Goal: Information Seeking & Learning: Find specific page/section

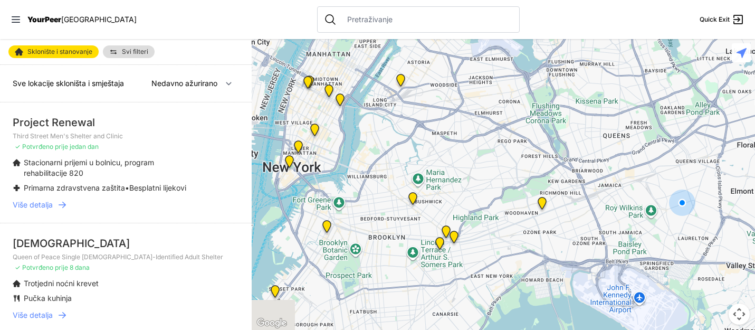
select select "nearby"
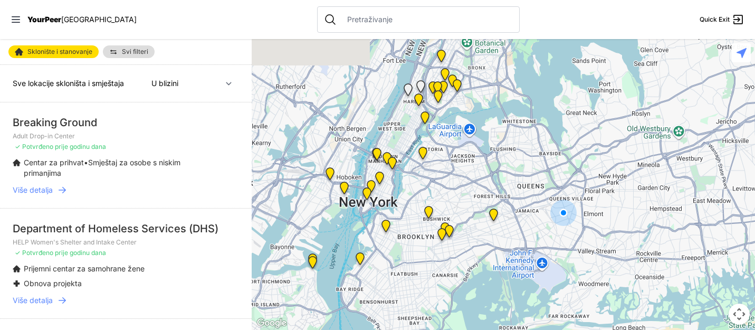
drag, startPoint x: 320, startPoint y: 129, endPoint x: 397, endPoint y: 187, distance: 96.5
click at [397, 187] on div at bounding box center [503, 184] width 503 height 291
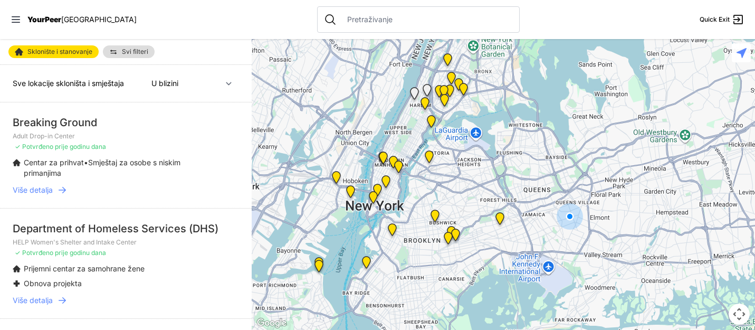
click at [383, 154] on img "Antonio Olivieri Drop-in Center" at bounding box center [383, 159] width 13 height 17
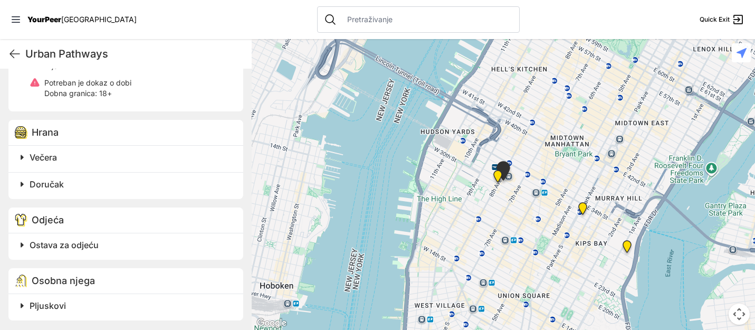
scroll to position [492, 0]
click at [70, 246] on font "Ostava za odjeću" at bounding box center [64, 243] width 69 height 11
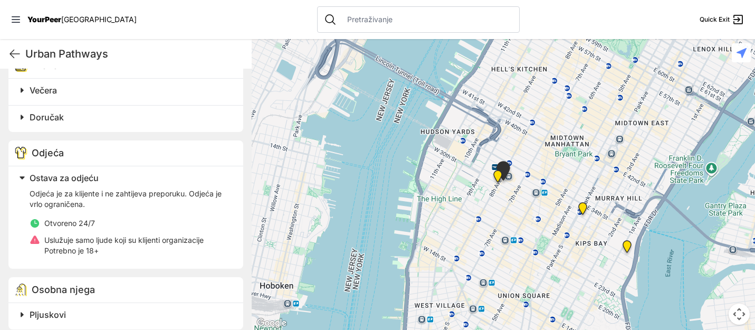
scroll to position [567, 0]
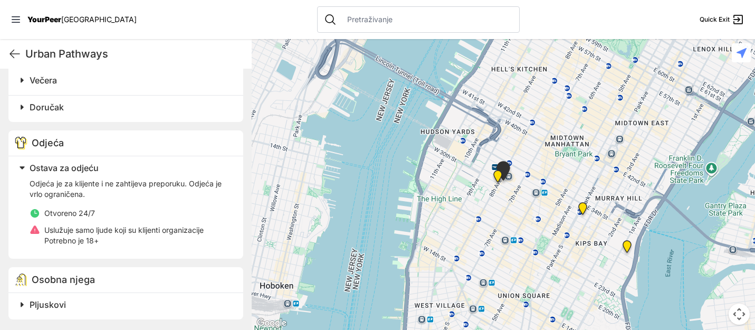
click at [51, 301] on font "Pljuskovi" at bounding box center [48, 304] width 36 height 11
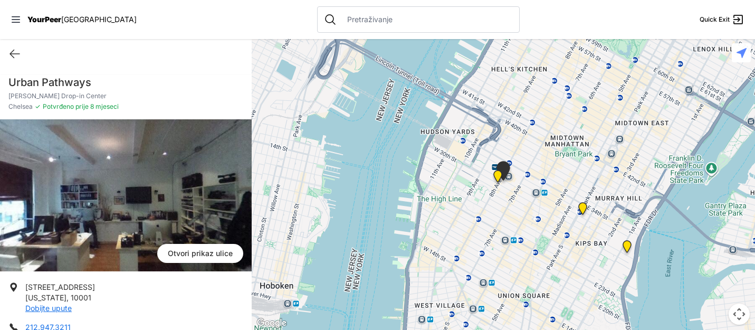
click at [202, 254] on font "Otvori prikaz ulice" at bounding box center [200, 252] width 65 height 9
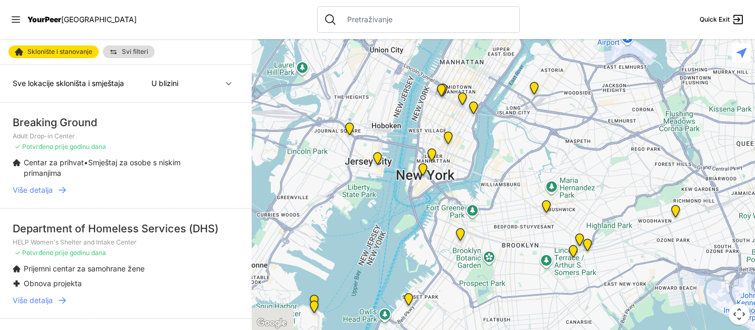
drag, startPoint x: 270, startPoint y: 141, endPoint x: 453, endPoint y: 200, distance: 191.8
click at [453, 200] on div at bounding box center [503, 184] width 503 height 291
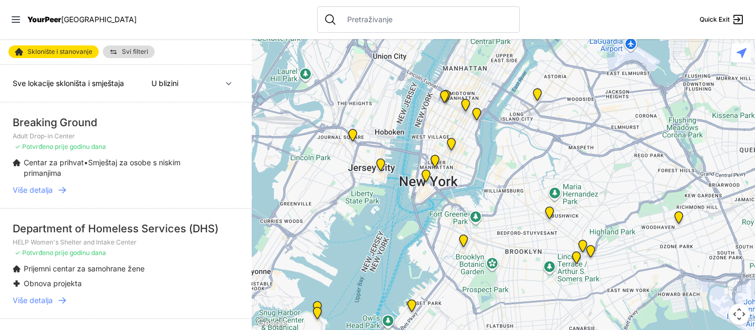
click at [453, 139] on img "Third Street Men's Shelter and Clinic" at bounding box center [451, 146] width 13 height 17
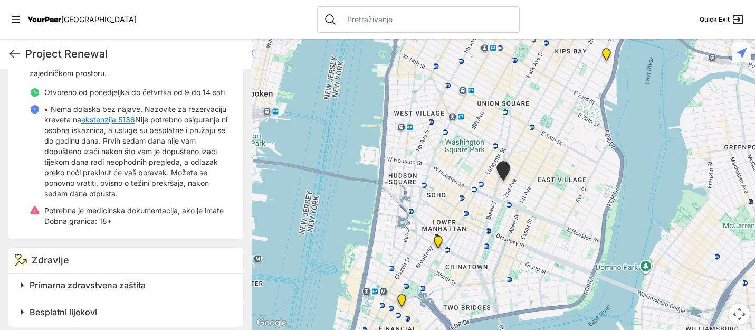
scroll to position [418, 0]
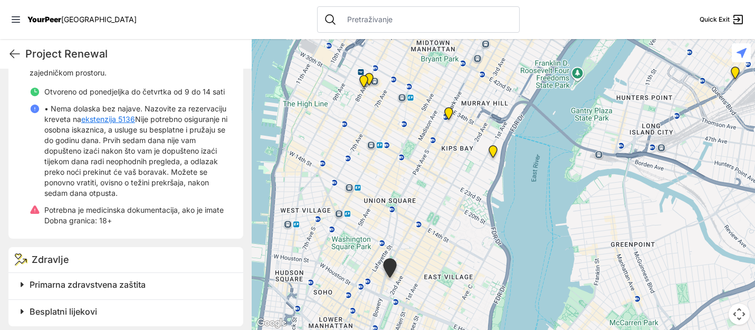
drag, startPoint x: 548, startPoint y: 109, endPoint x: 435, endPoint y: 207, distance: 150.3
click at [435, 207] on div at bounding box center [503, 184] width 503 height 291
click at [492, 149] on img "30th Street Intake Center for Men" at bounding box center [492, 153] width 13 height 17
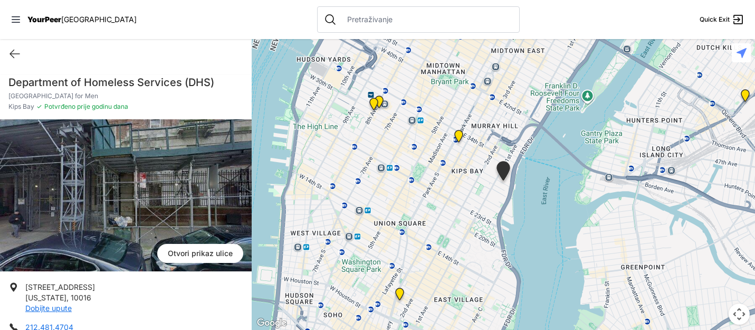
click at [374, 102] on img "Servisna linija" at bounding box center [373, 106] width 13 height 17
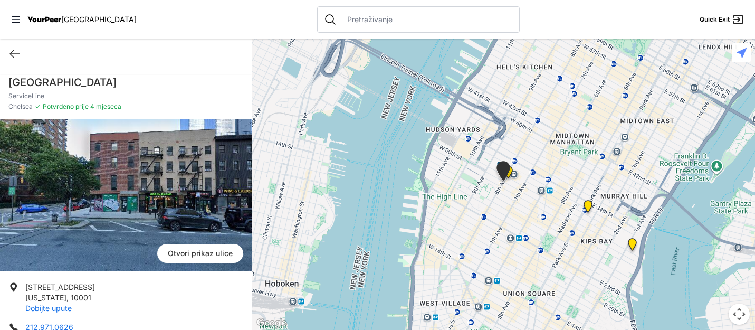
click at [509, 172] on img "Servisna linija" at bounding box center [503, 173] width 18 height 24
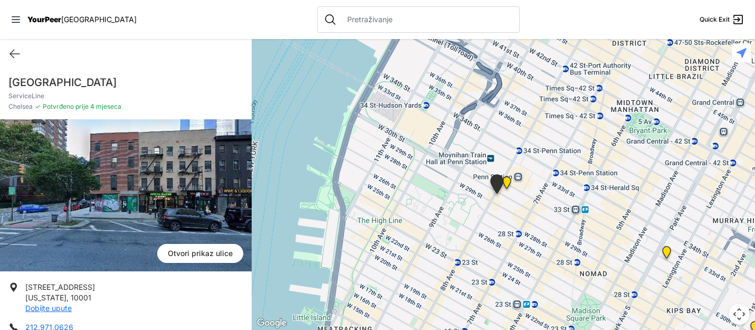
click at [507, 181] on img "Antonio Olivieri Drop-in Center" at bounding box center [506, 184] width 13 height 17
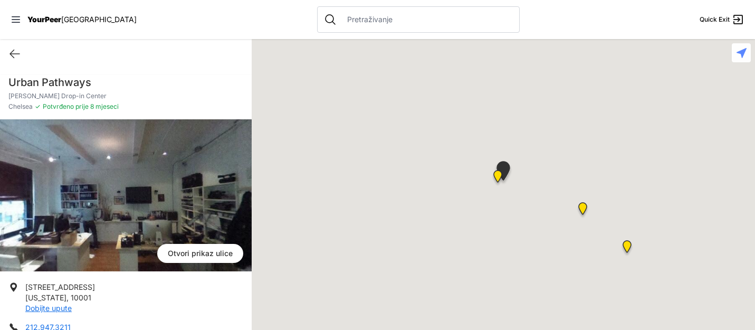
click at [507, 181] on img "Antonio Olivieri Drop-in Center" at bounding box center [503, 173] width 18 height 24
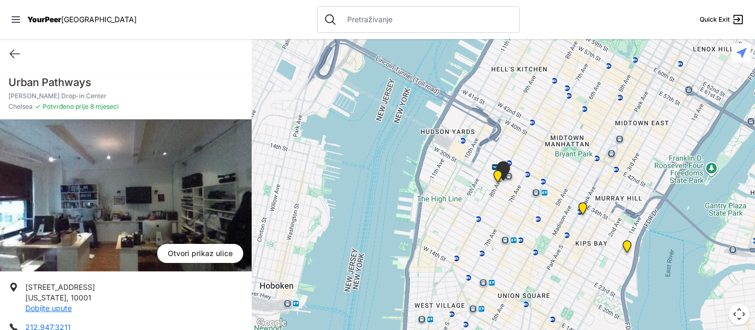
click at [585, 204] on img "Centar za odrasle Mainchance" at bounding box center [582, 210] width 13 height 17
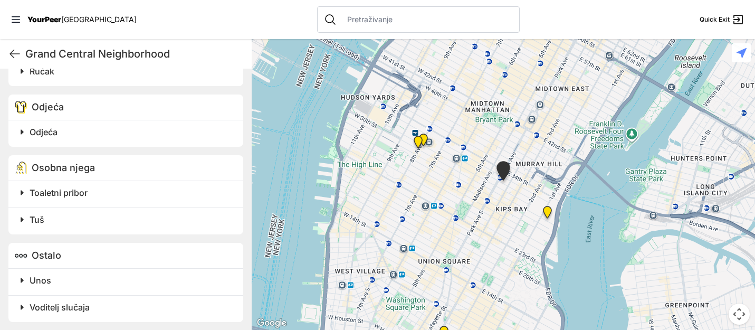
scroll to position [622, 0]
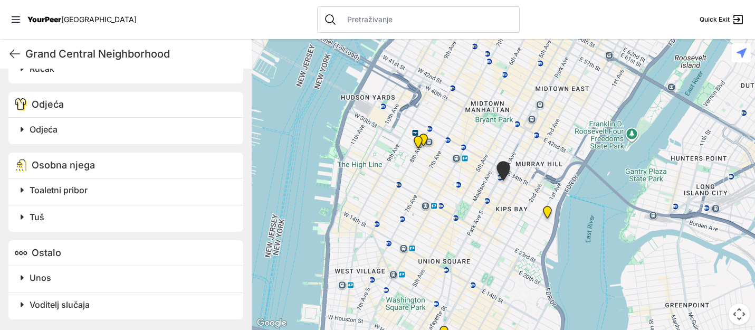
click at [34, 190] on font "Toaletni pribor" at bounding box center [59, 190] width 58 height 11
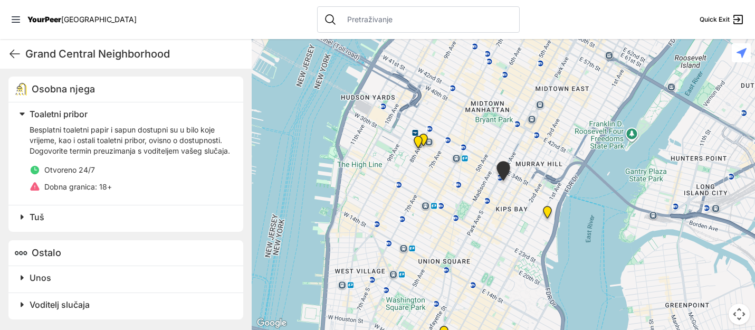
scroll to position [709, 0]
click at [41, 214] on font "Tuš" at bounding box center [37, 216] width 15 height 11
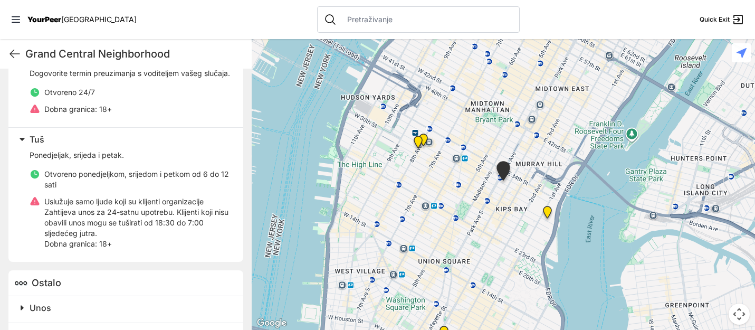
scroll to position [816, 0]
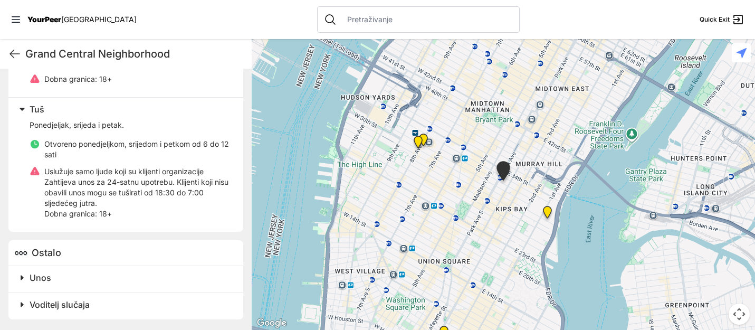
click at [64, 283] on h2 "Unos" at bounding box center [130, 277] width 201 height 13
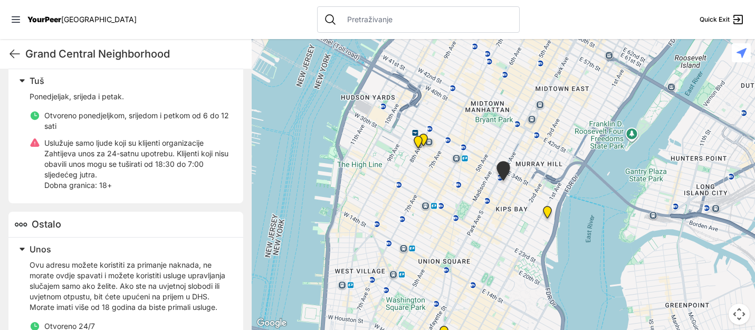
scroll to position [831, 0]
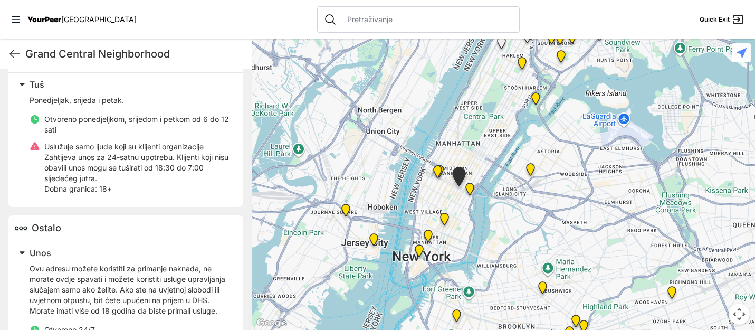
click at [521, 58] on img "Bailey House, Inc." at bounding box center [521, 65] width 13 height 17
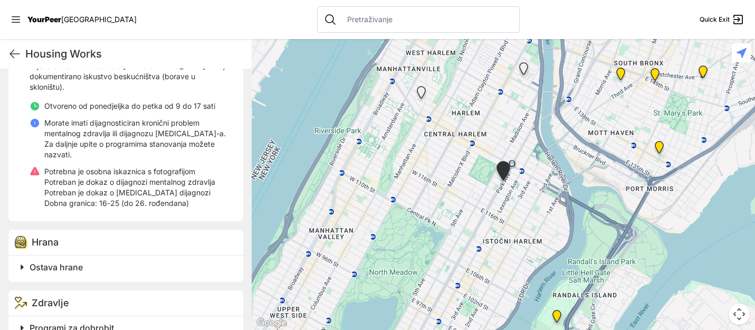
scroll to position [415, 0]
